Goal: Task Accomplishment & Management: Use online tool/utility

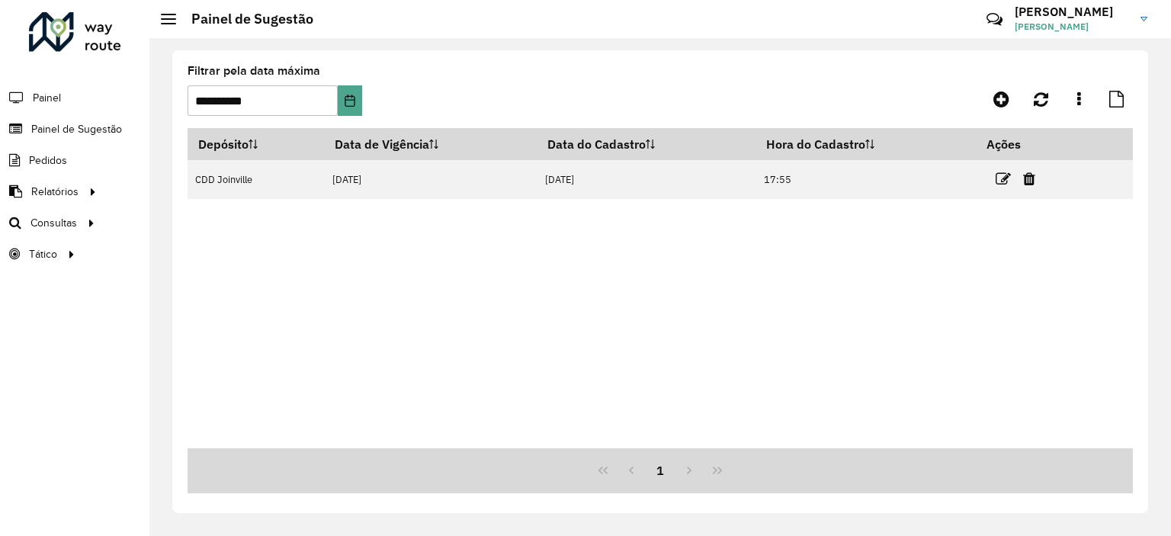
click at [0, 0] on span "Roteirização" at bounding box center [0, 0] width 0 height 0
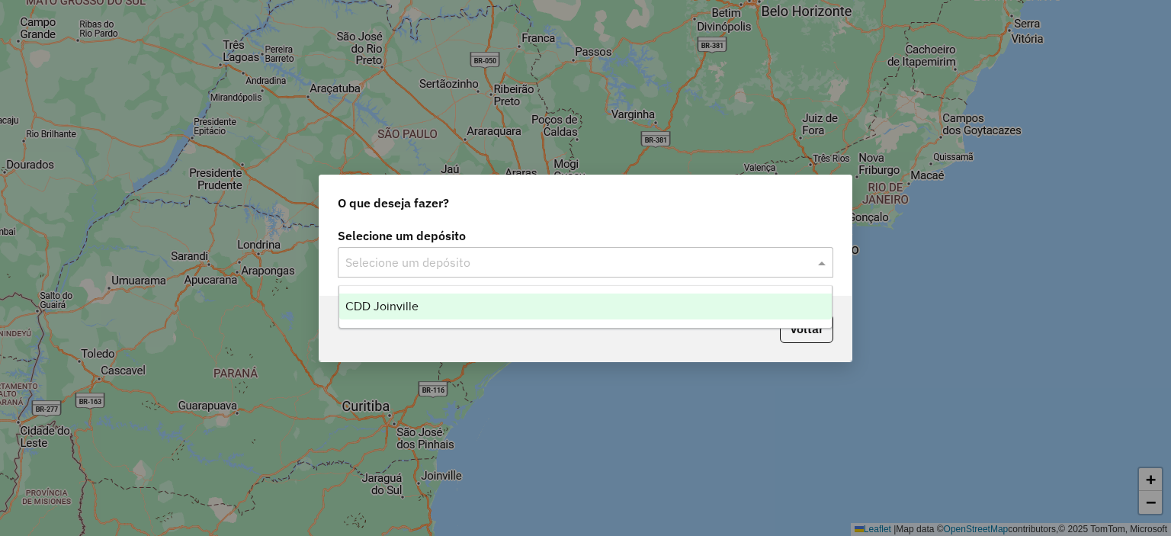
click at [377, 256] on input "text" at bounding box center [570, 263] width 450 height 18
click at [378, 310] on span "CDD Joinville" at bounding box center [381, 306] width 73 height 13
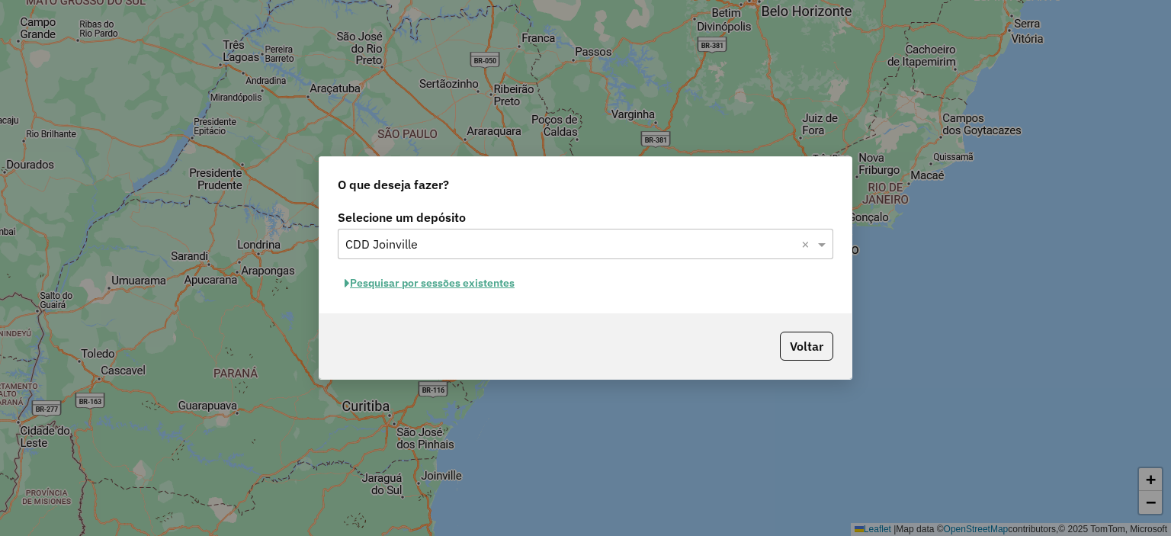
click at [422, 281] on button "Pesquisar por sessões existentes" at bounding box center [430, 283] width 184 height 24
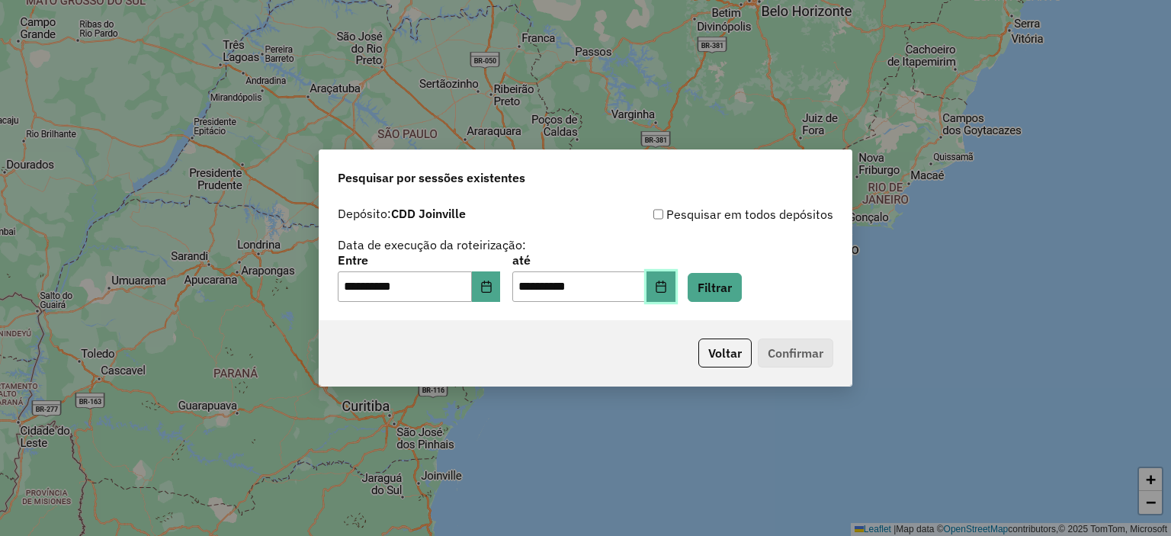
click at [667, 289] on icon "Choose Date" at bounding box center [661, 287] width 12 height 12
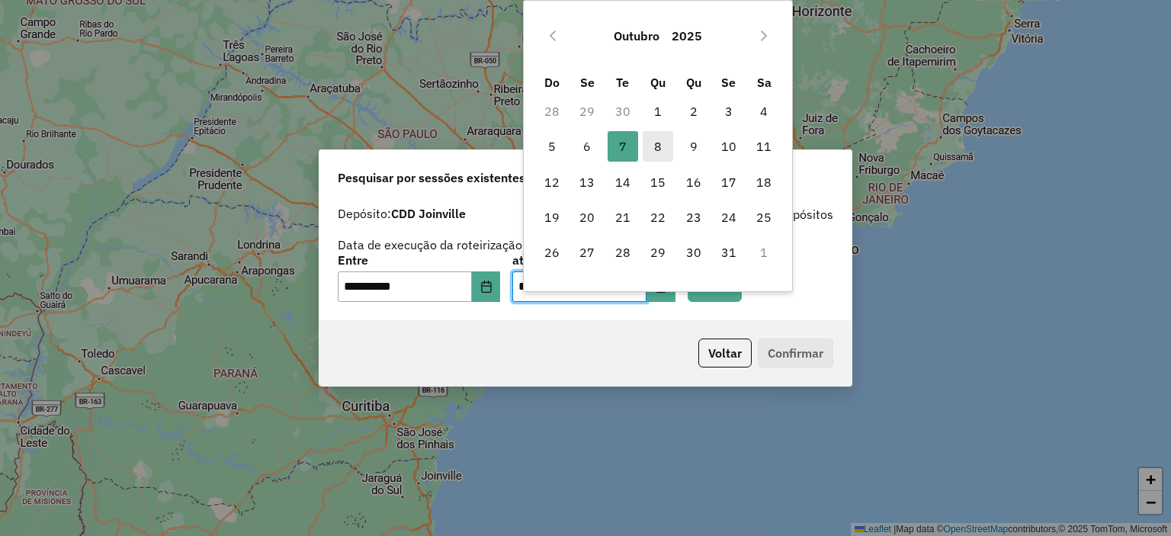
click at [659, 146] on span "8" at bounding box center [658, 146] width 30 height 30
type input "**********"
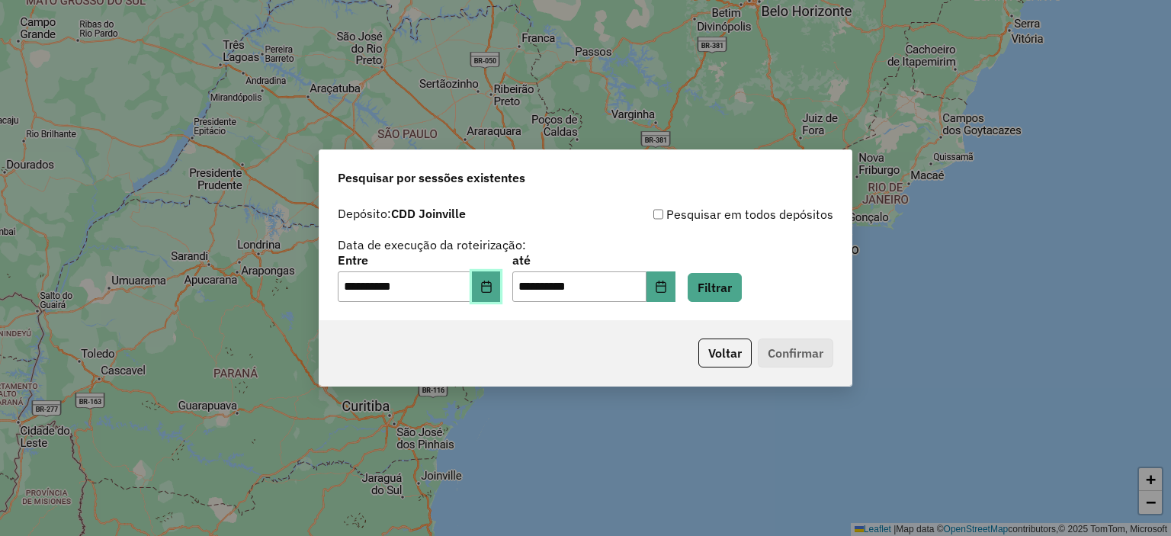
click at [491, 289] on icon "Choose Date" at bounding box center [486, 287] width 10 height 12
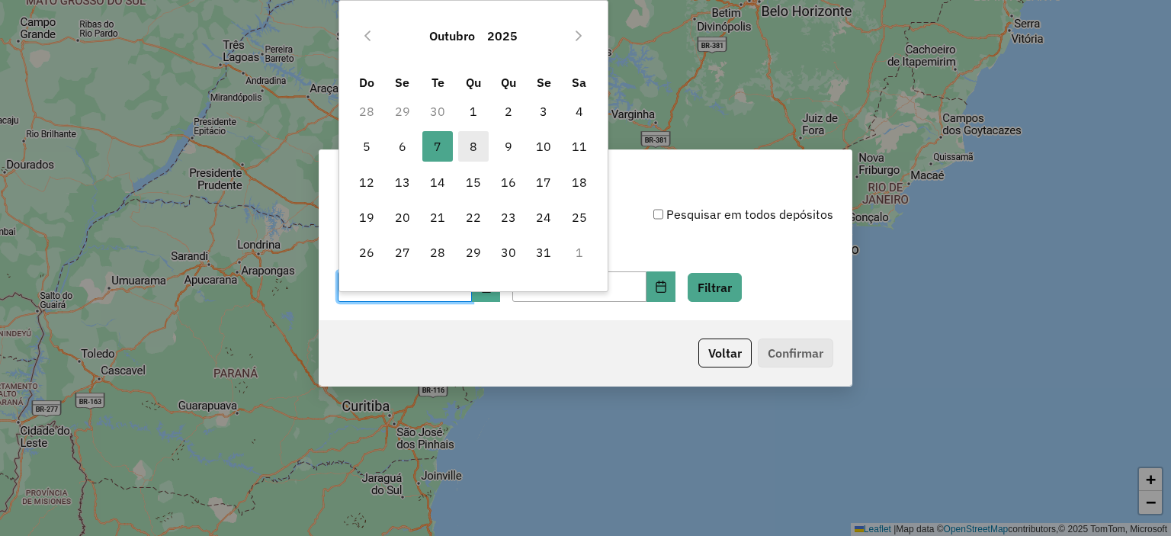
click at [476, 146] on span "8" at bounding box center [473, 146] width 30 height 30
type input "**********"
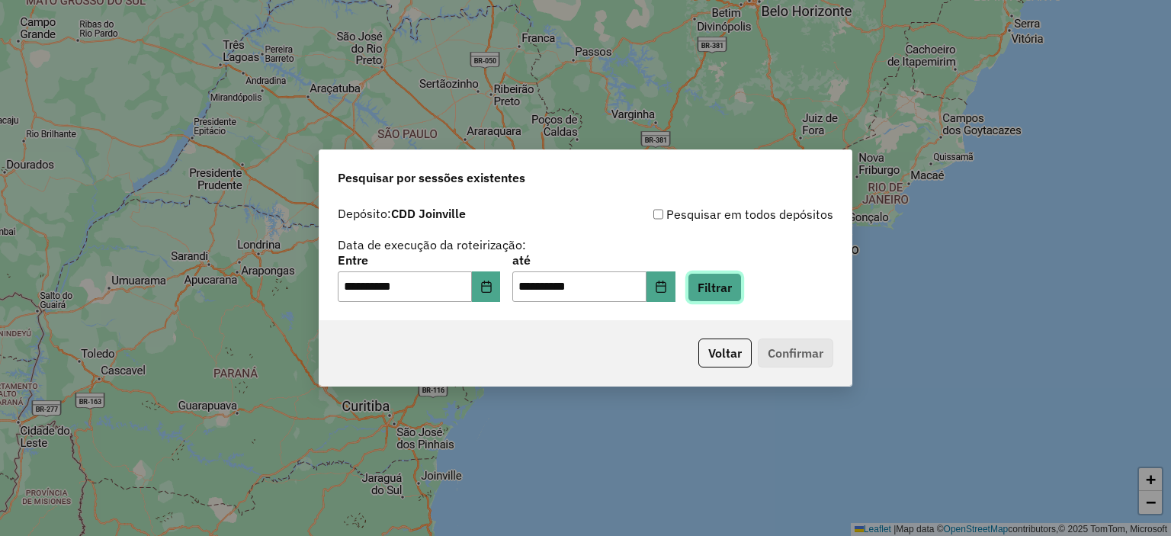
click at [734, 283] on button "Filtrar" at bounding box center [715, 287] width 54 height 29
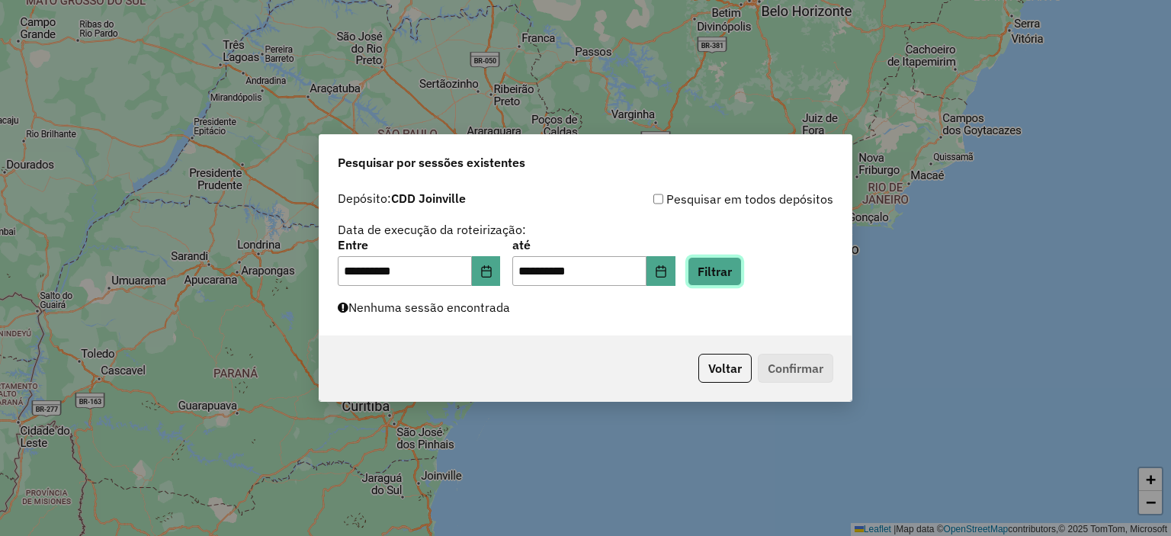
click at [736, 284] on button "Filtrar" at bounding box center [715, 271] width 54 height 29
click at [735, 272] on button "Filtrar" at bounding box center [715, 271] width 54 height 29
